Goal: Task Accomplishment & Management: Manage account settings

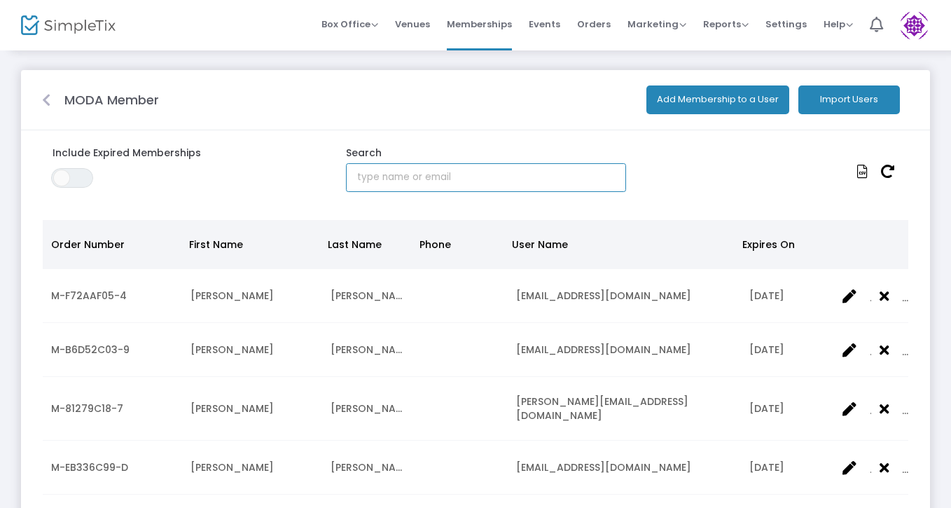
click at [430, 177] on input "text" at bounding box center [486, 177] width 280 height 29
type input "kimani"
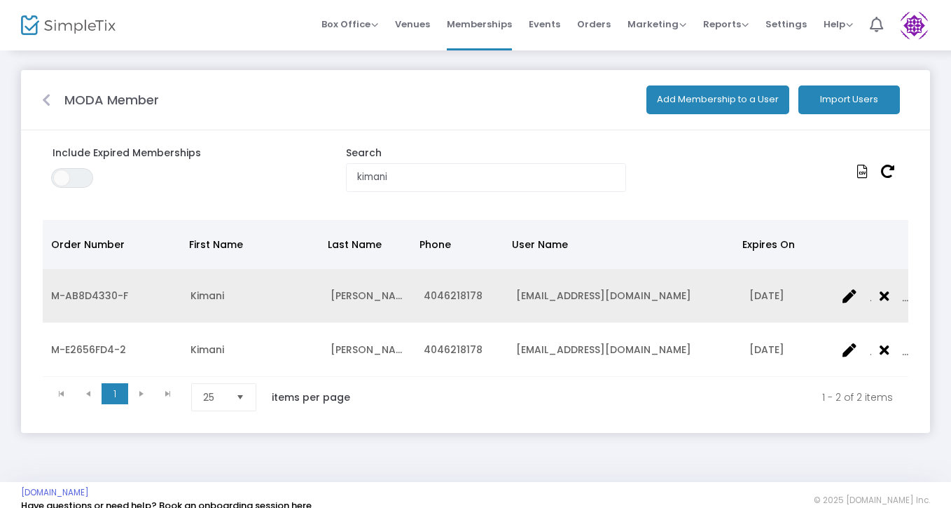
click at [885, 298] on icon "Data table" at bounding box center [883, 296] width 9 height 14
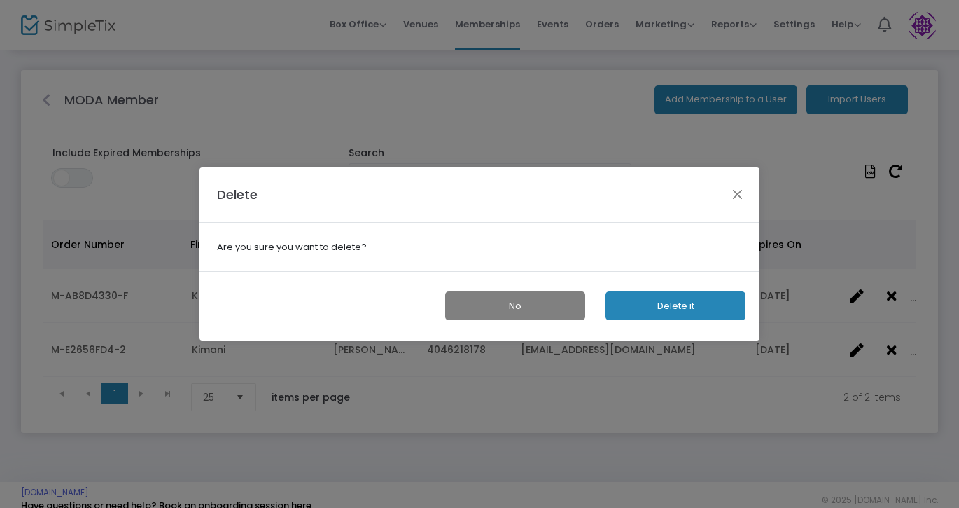
click at [702, 307] on button "Delete it" at bounding box center [676, 305] width 140 height 29
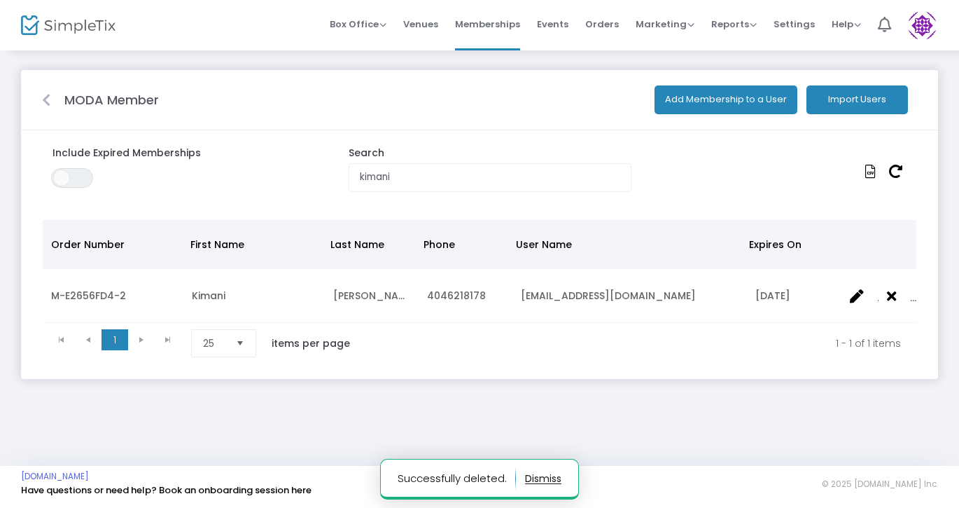
click at [921, 35] on img at bounding box center [922, 25] width 29 height 29
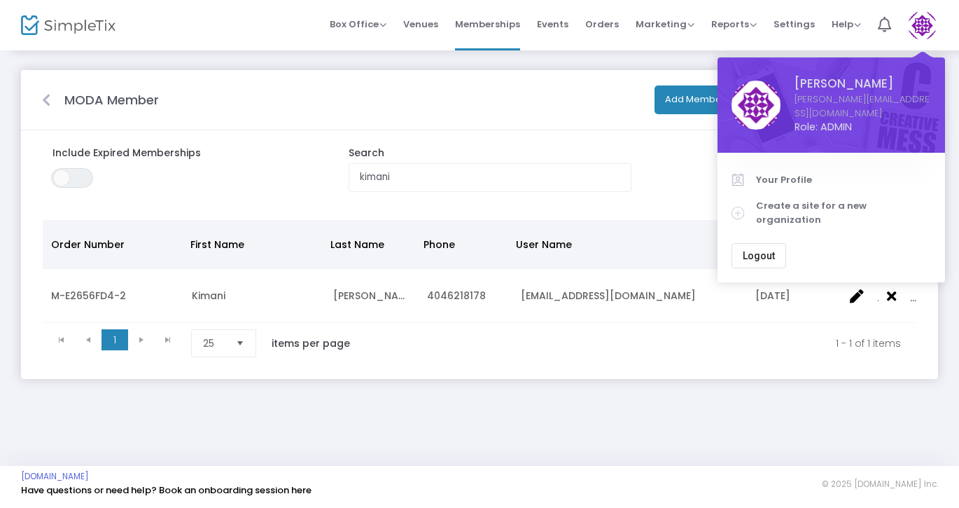
click at [497, 133] on m-panel-content "Include Expired Memberships ON OFF Search [PERSON_NAME] Order Number First Name…" at bounding box center [479, 254] width 917 height 249
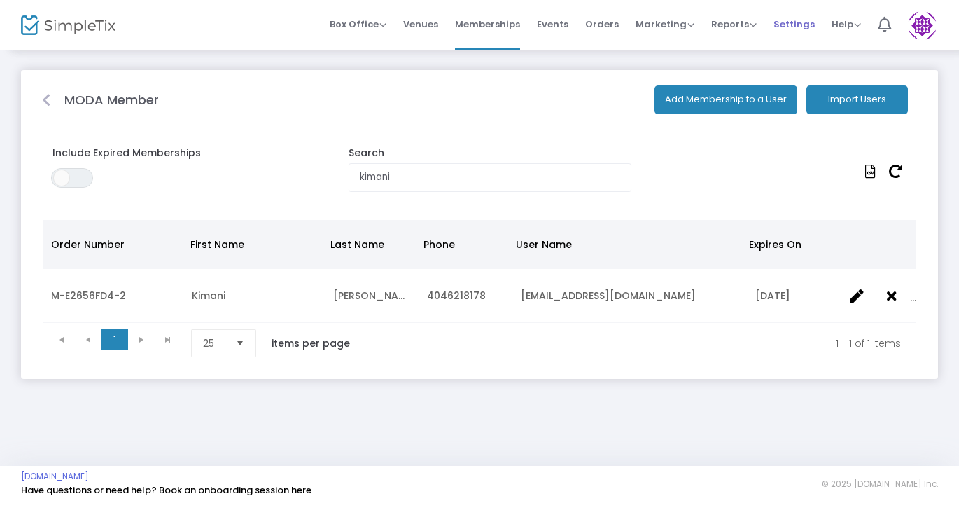
click at [793, 28] on span "Settings" at bounding box center [794, 24] width 41 height 36
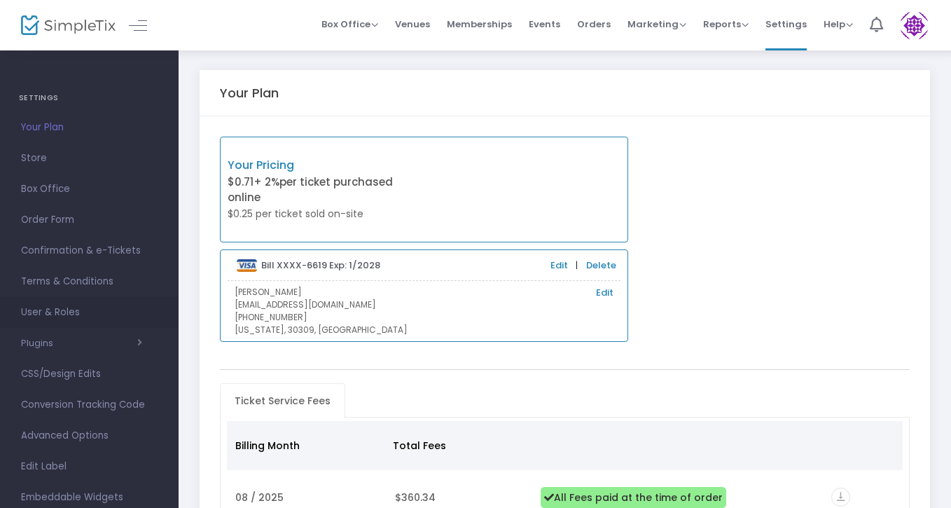
scroll to position [1, 0]
click at [69, 307] on span "User & Roles" at bounding box center [89, 311] width 137 height 18
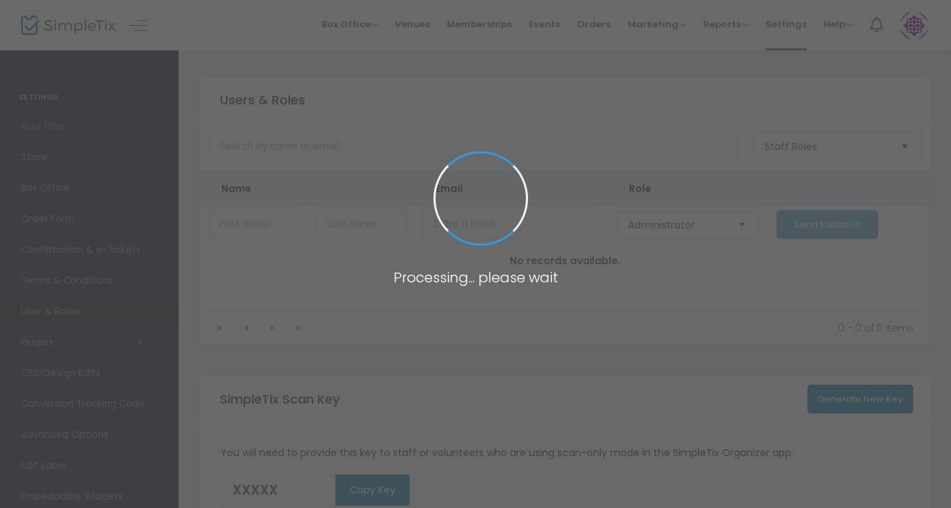
type input "XX34P"
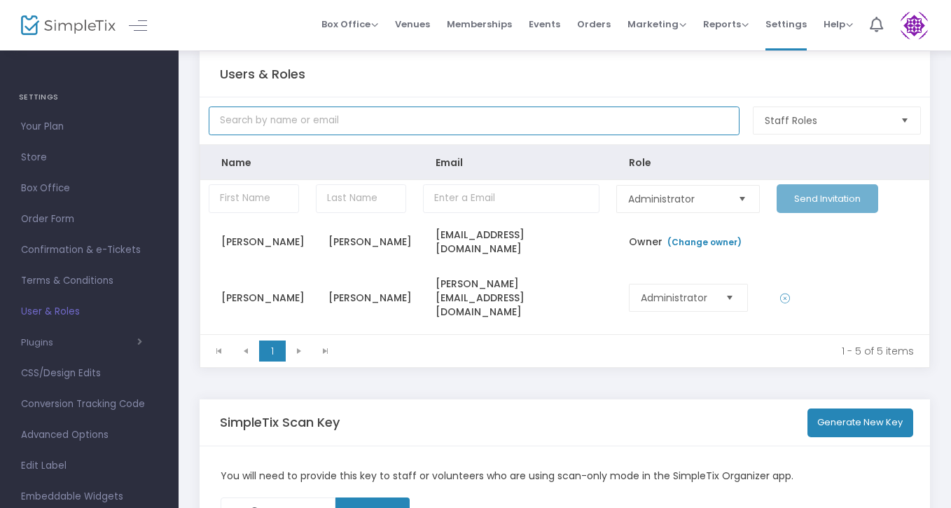
click at [386, 117] on input "text" at bounding box center [474, 120] width 531 height 29
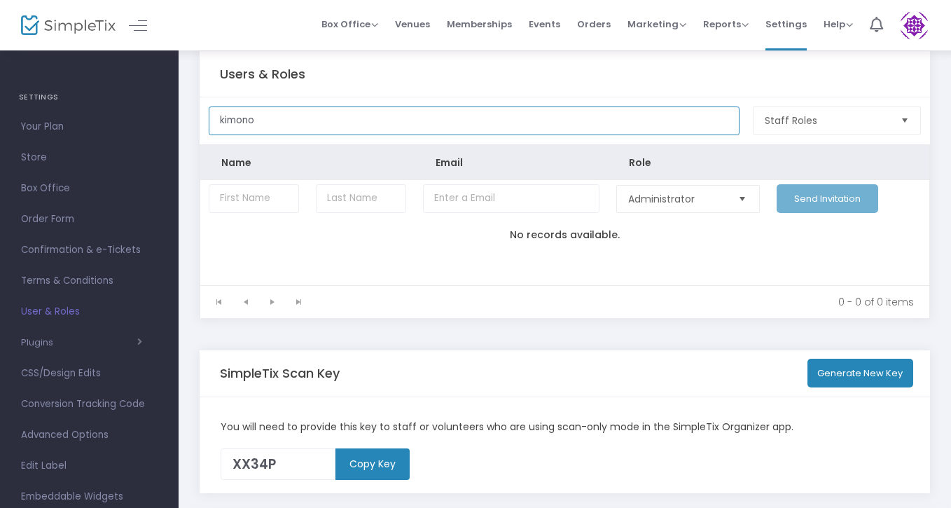
click at [305, 123] on input "kimono" at bounding box center [474, 120] width 531 height 29
click at [259, 125] on input "kimon" at bounding box center [474, 120] width 531 height 29
click at [258, 123] on input "ki" at bounding box center [474, 120] width 531 height 29
type input "kimani"
drag, startPoint x: 266, startPoint y: 123, endPoint x: 192, endPoint y: 122, distance: 74.2
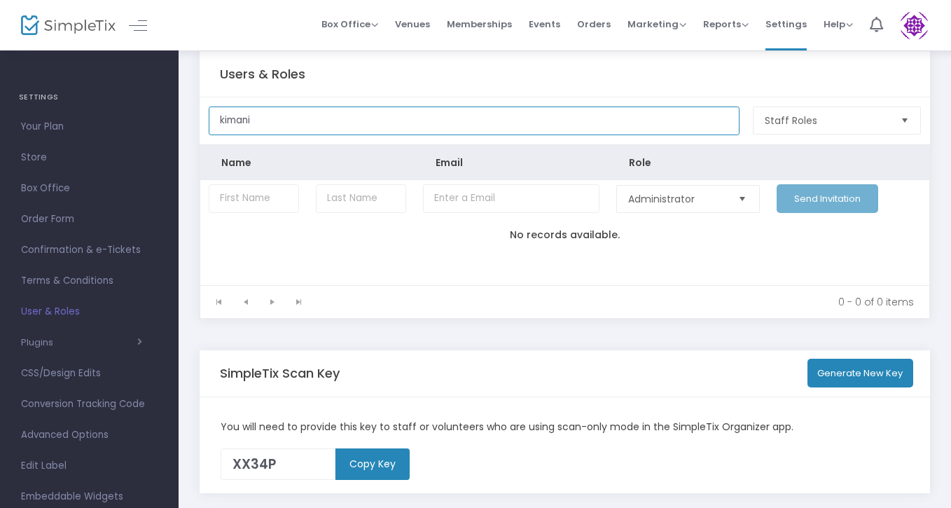
click at [192, 122] on div "Users & Roles kimani Staff Roles Name Email Role Administrator Send Invitation …" at bounding box center [565, 274] width 772 height 502
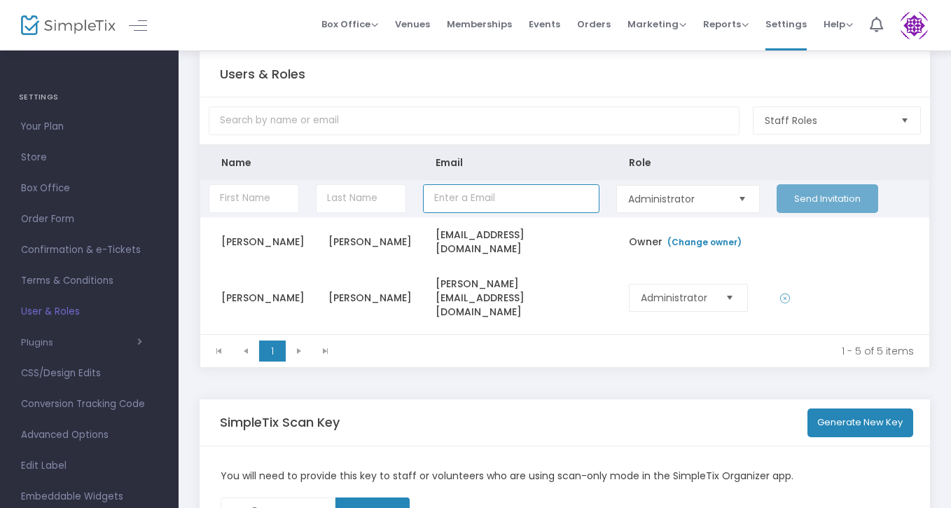
click at [463, 204] on input "Data table" at bounding box center [511, 198] width 176 height 29
click at [356, 197] on input "Data table" at bounding box center [361, 198] width 90 height 29
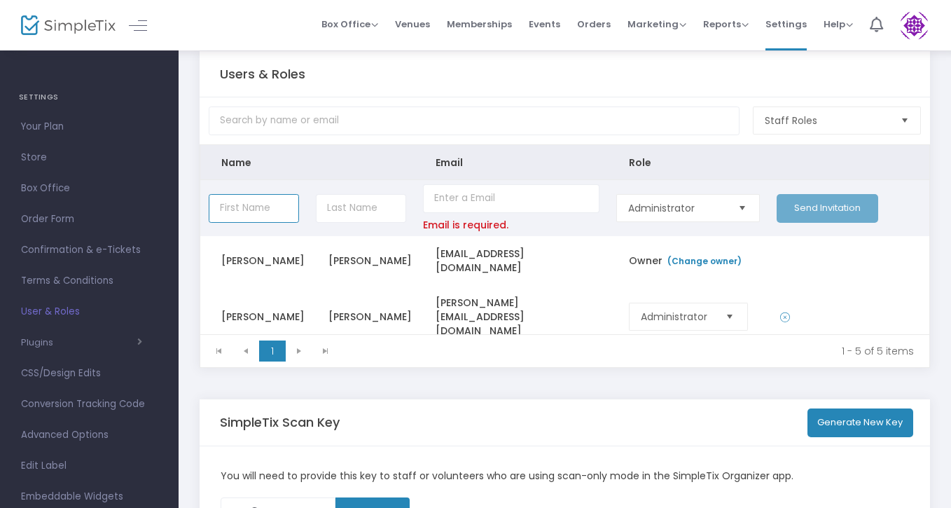
click at [246, 216] on input "Data table" at bounding box center [254, 208] width 90 height 29
click at [349, 217] on input "Data table" at bounding box center [361, 208] width 90 height 29
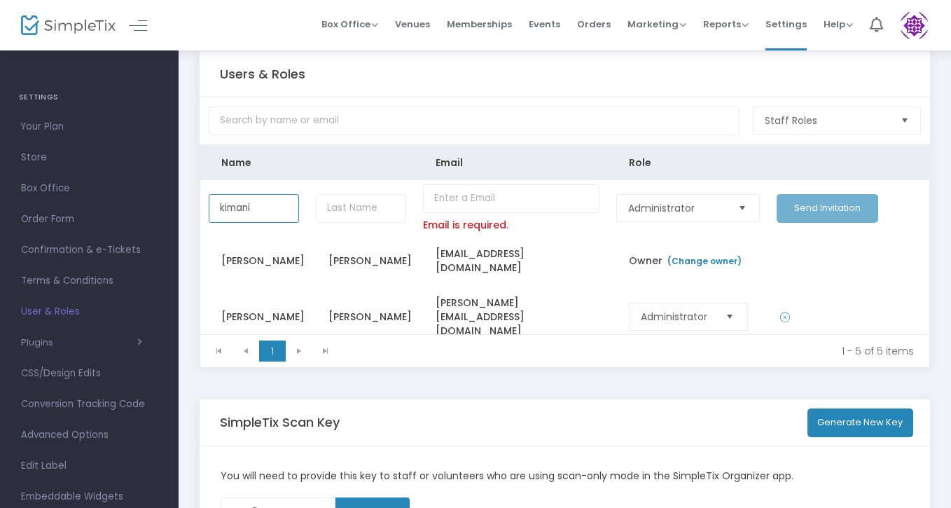
drag, startPoint x: 264, startPoint y: 213, endPoint x: 179, endPoint y: 211, distance: 85.4
click at [178, 212] on div "SETTINGS Your Plan Store Box Office Order Form Confirmation & e-Tickets Terms &…" at bounding box center [475, 295] width 951 height 642
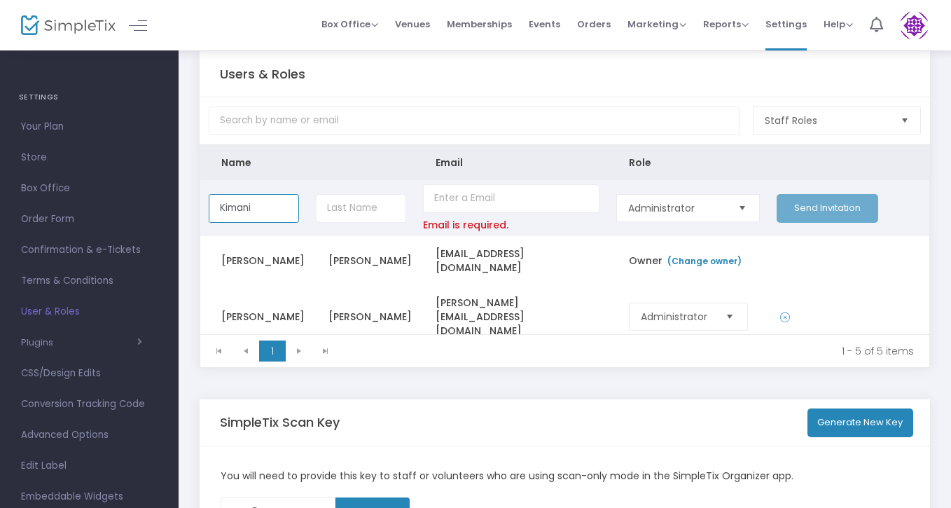
type input "Kimani"
click at [342, 217] on input "Data table" at bounding box center [361, 208] width 90 height 29
type input "[PERSON_NAME]"
click at [462, 202] on input "Data table" at bounding box center [511, 198] width 176 height 29
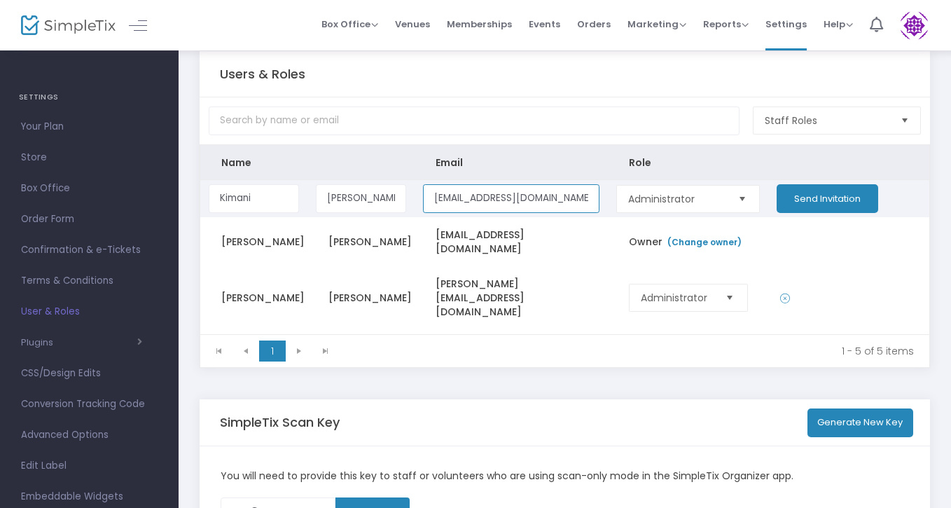
click at [734, 209] on span "Select" at bounding box center [742, 198] width 23 height 23
type input "[EMAIL_ADDRESS][DOMAIN_NAME]"
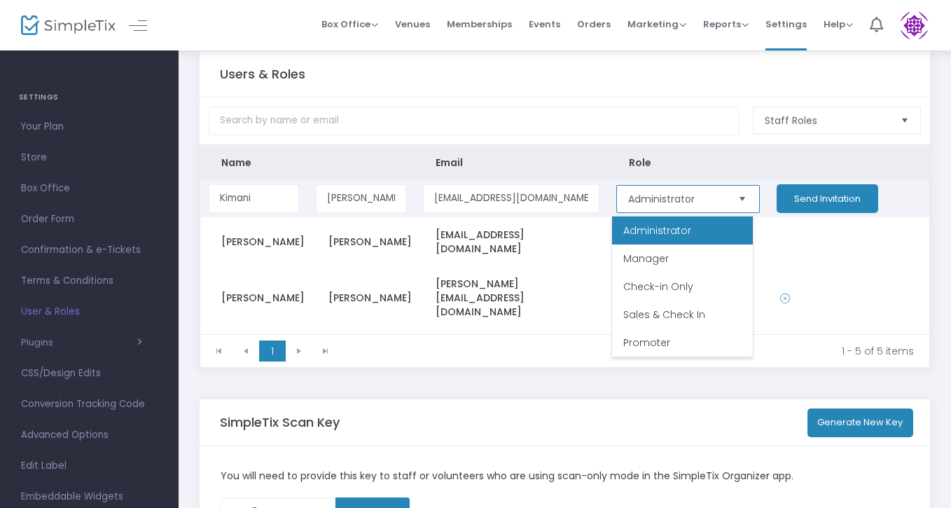
click at [734, 209] on span "Select" at bounding box center [742, 198] width 23 height 23
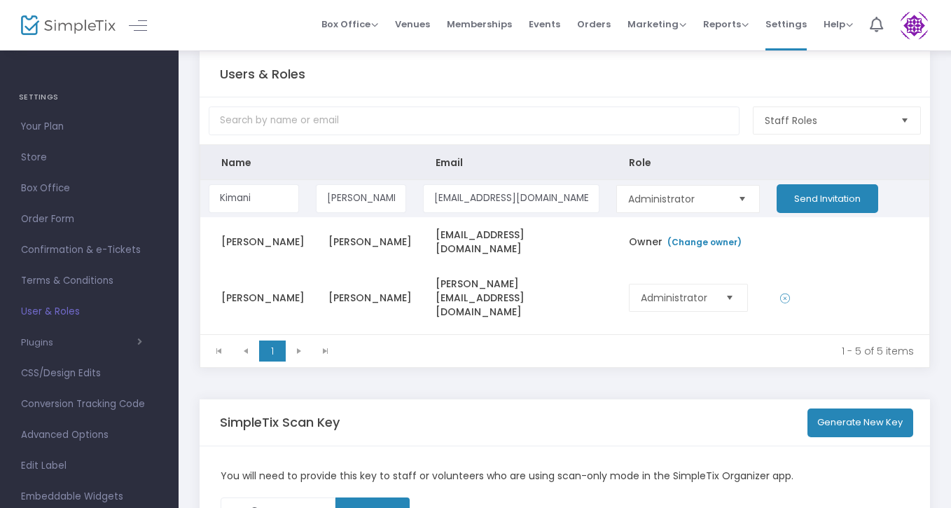
click at [816, 204] on button "Send Invitation" at bounding box center [827, 198] width 102 height 29
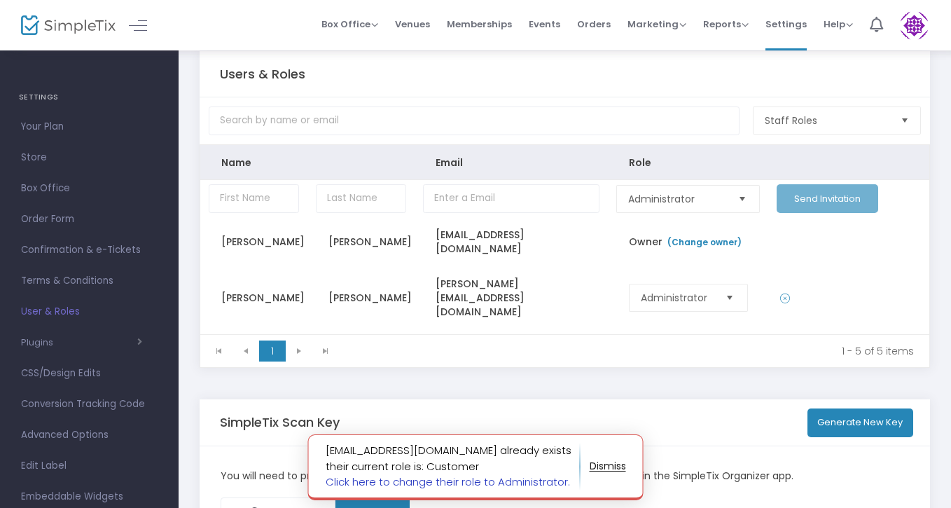
click at [455, 484] on link "Click here to change their role to Administrator." at bounding box center [448, 481] width 244 height 15
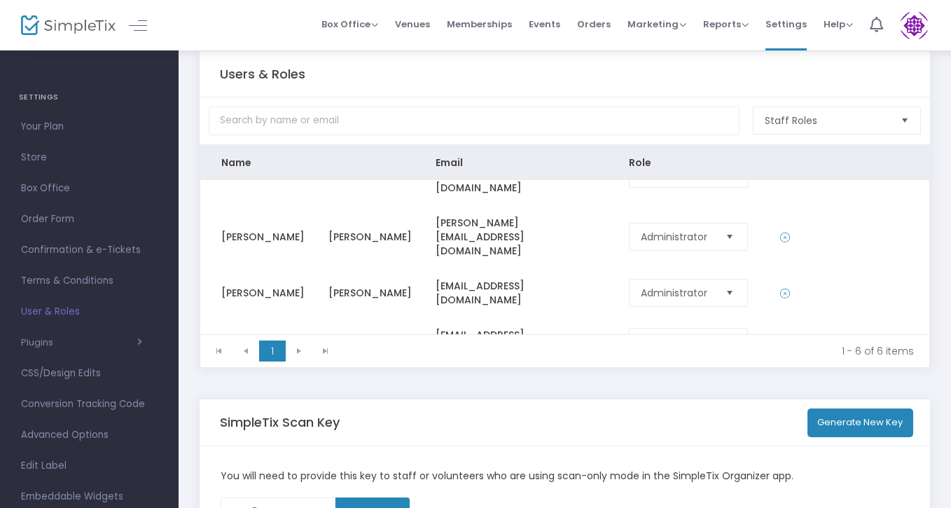
scroll to position [172, 0]
